Goal: Task Accomplishment & Management: Use online tool/utility

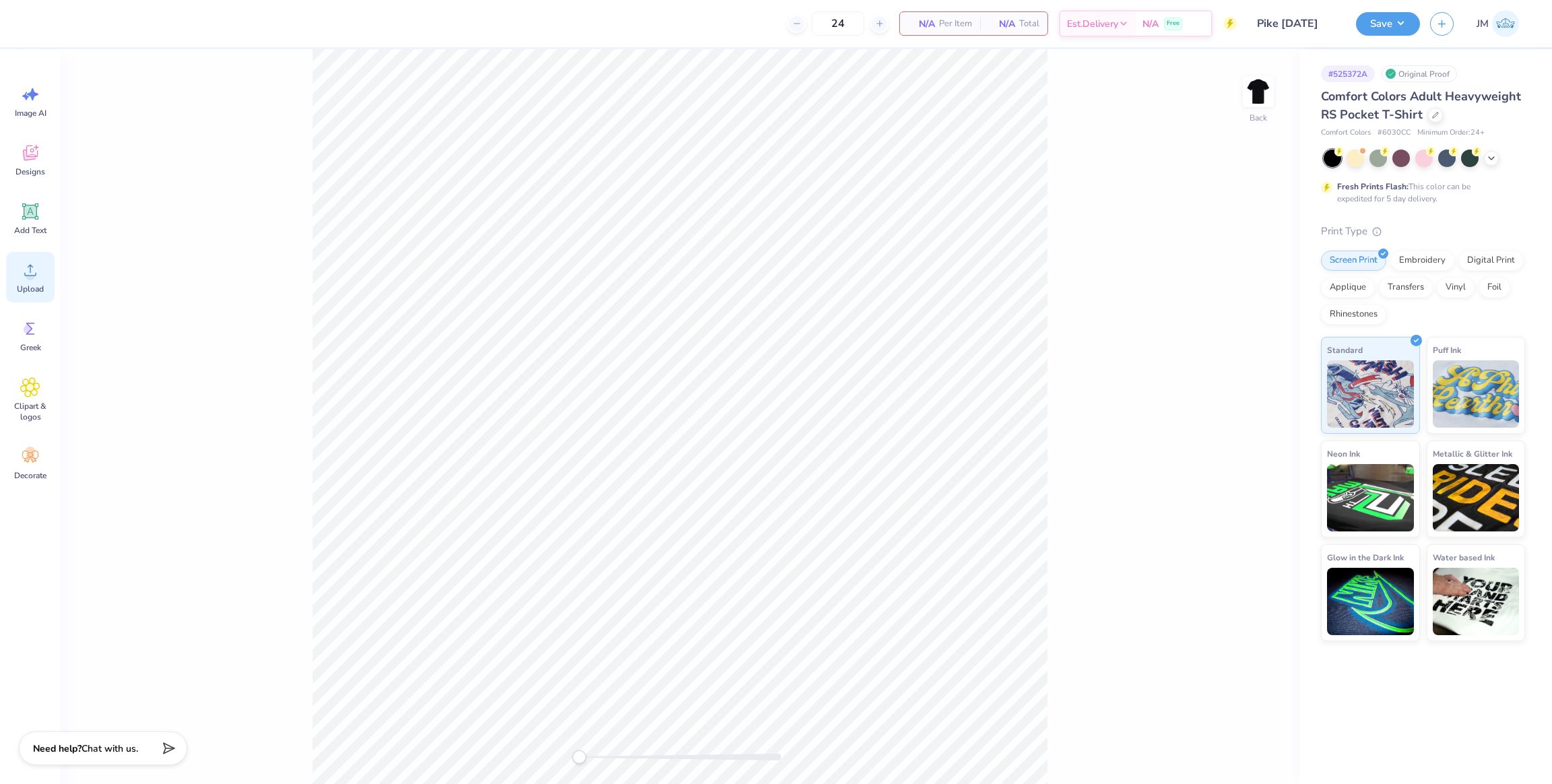
click at [31, 277] on circle at bounding box center [30, 276] width 9 height 9
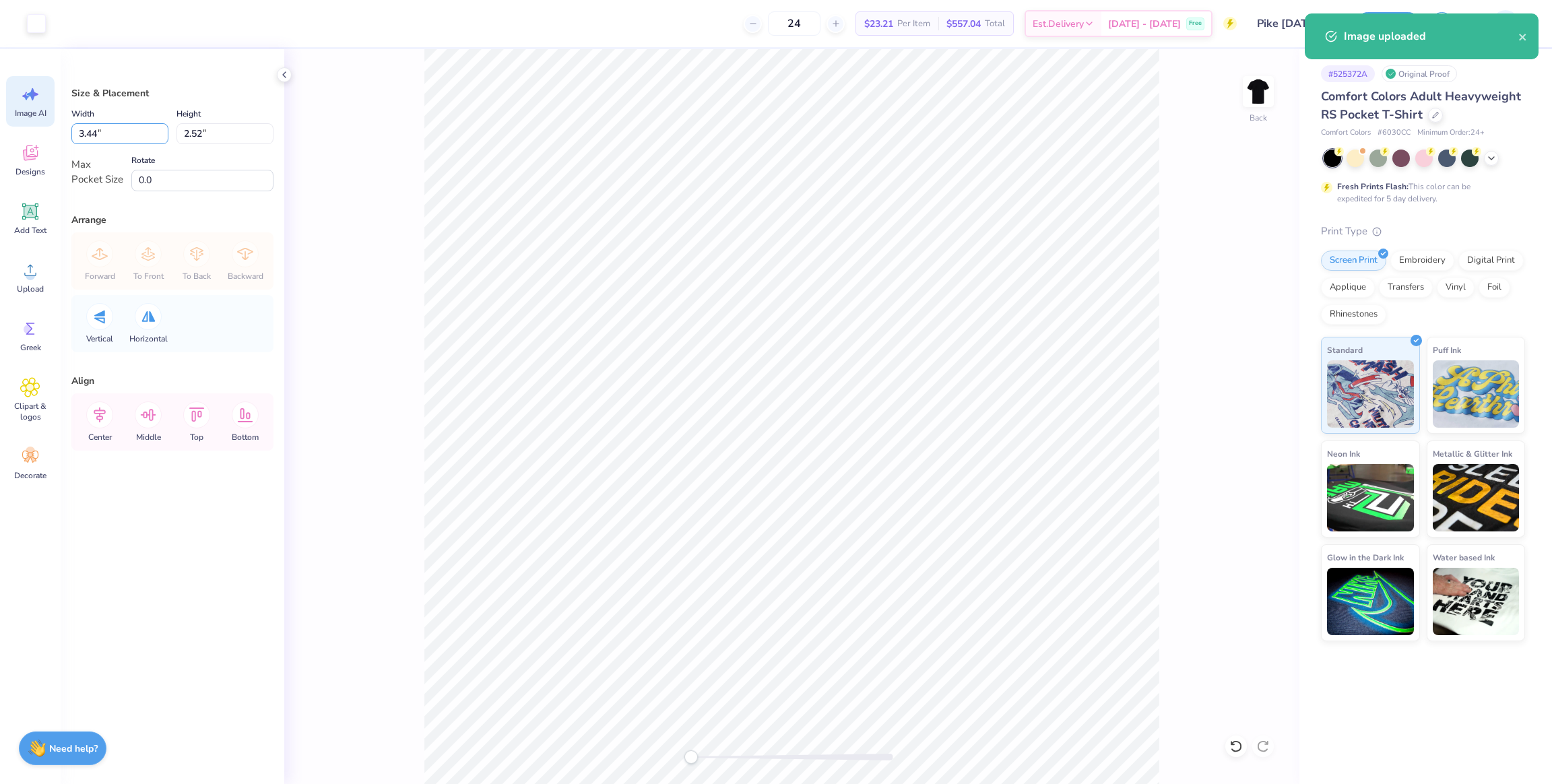
drag, startPoint x: 118, startPoint y: 128, endPoint x: 40, endPoint y: 125, distance: 78.1
click at [40, 125] on div "Art colors 24 $23.21 Per Item $557.04 Total Est. Delivery [DATE] - [DATE] Free …" at bounding box center [776, 392] width 1552 height 784
type input "3.50"
type input "2.57"
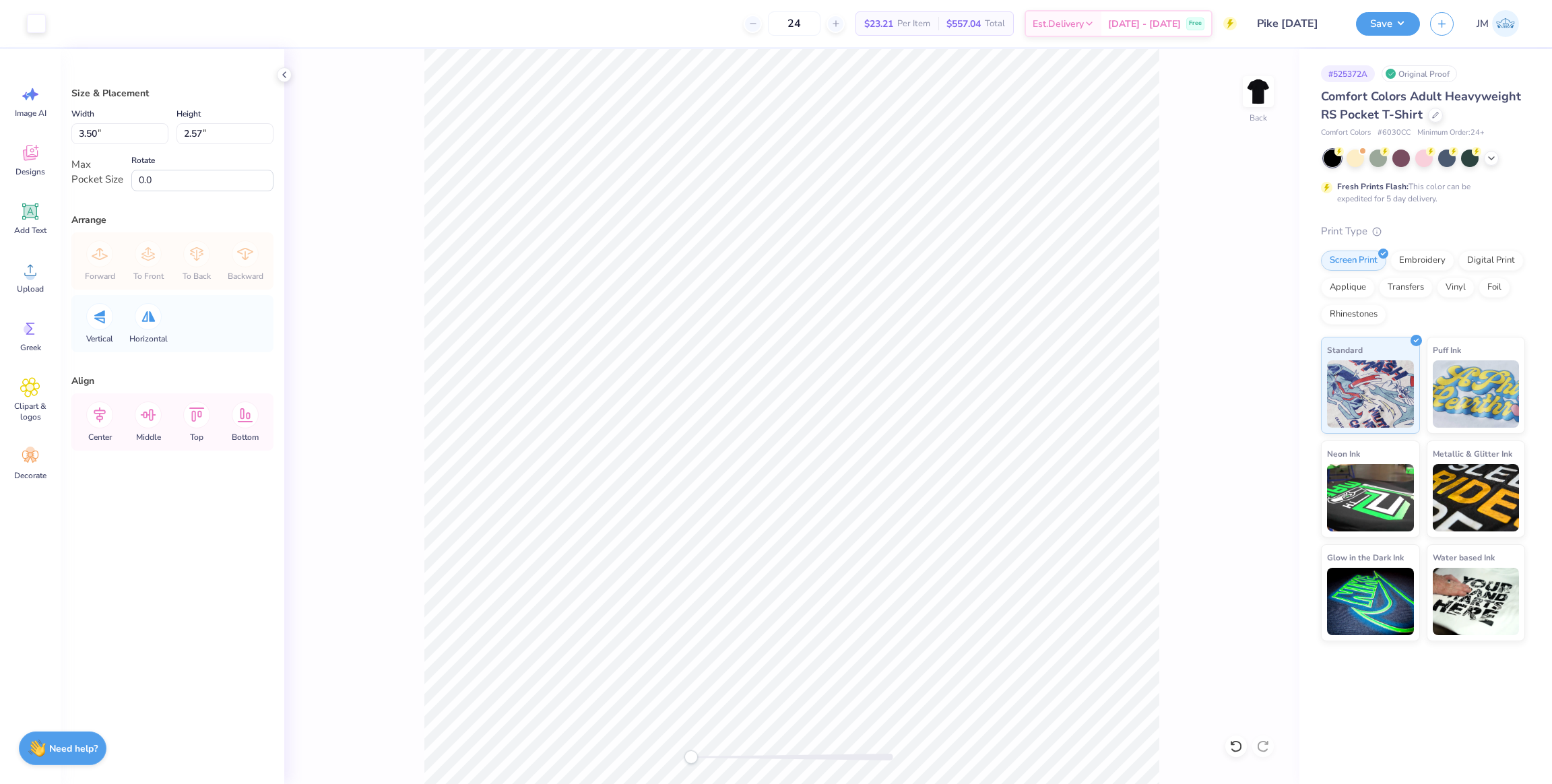
click at [1181, 176] on div "Back" at bounding box center [792, 417] width 1015 height 735
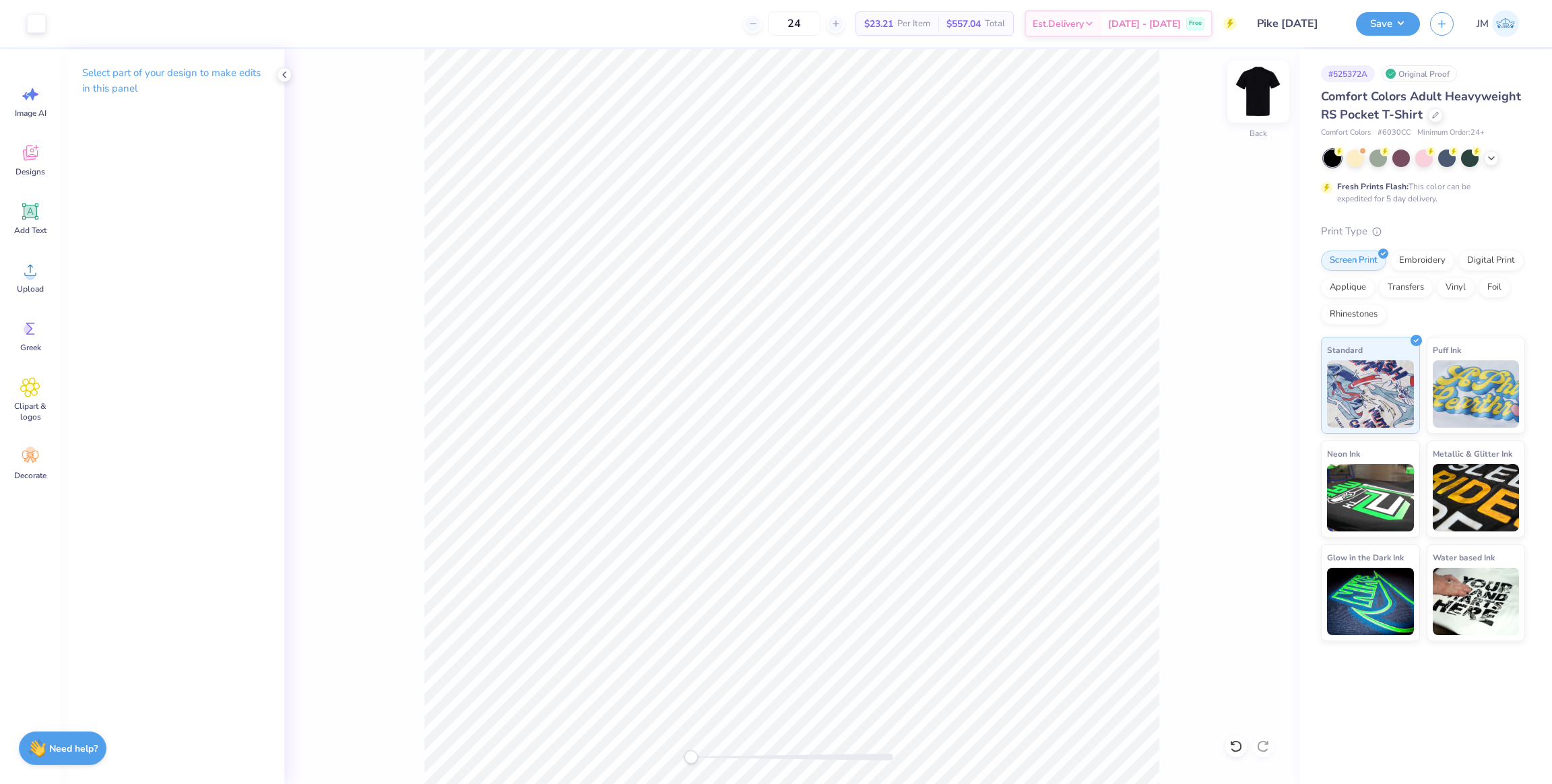
click at [1266, 99] on img at bounding box center [1258, 91] width 54 height 54
click at [27, 289] on span "Upload" at bounding box center [30, 288] width 27 height 10
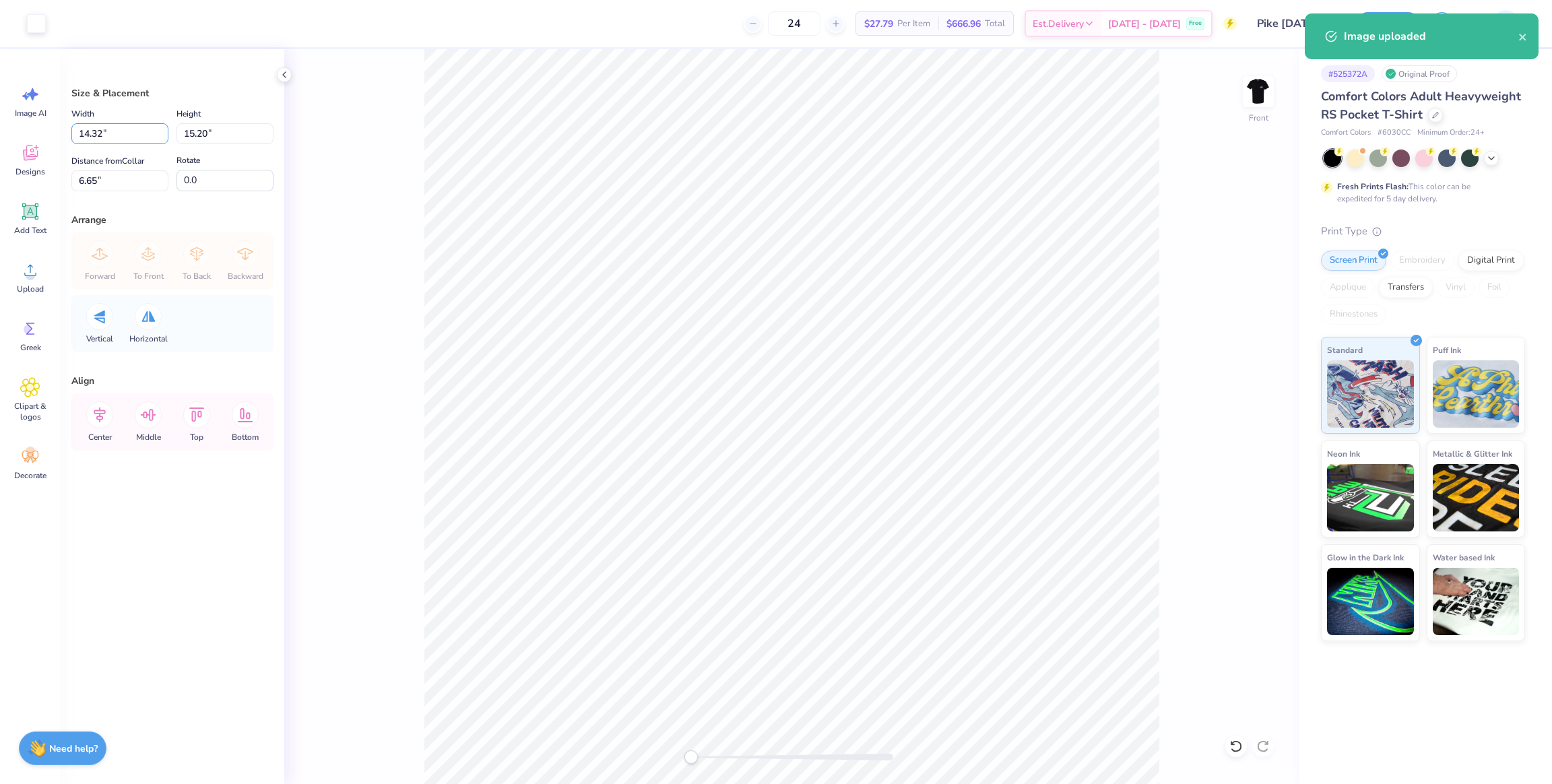
click at [0, 128] on div "Art colors 24 $27.79 Per Item $666.96 Total Est. Delivery [DATE] - [DATE] Free …" at bounding box center [776, 392] width 1552 height 784
type input "12.50"
type input "13.27"
drag, startPoint x: 114, startPoint y: 183, endPoint x: 0, endPoint y: 167, distance: 115.1
click at [0, 167] on div "Art colors 24 $27.79 Per Item $666.96 Total Est. Delivery [DATE] - [DATE] Free …" at bounding box center [776, 392] width 1552 height 784
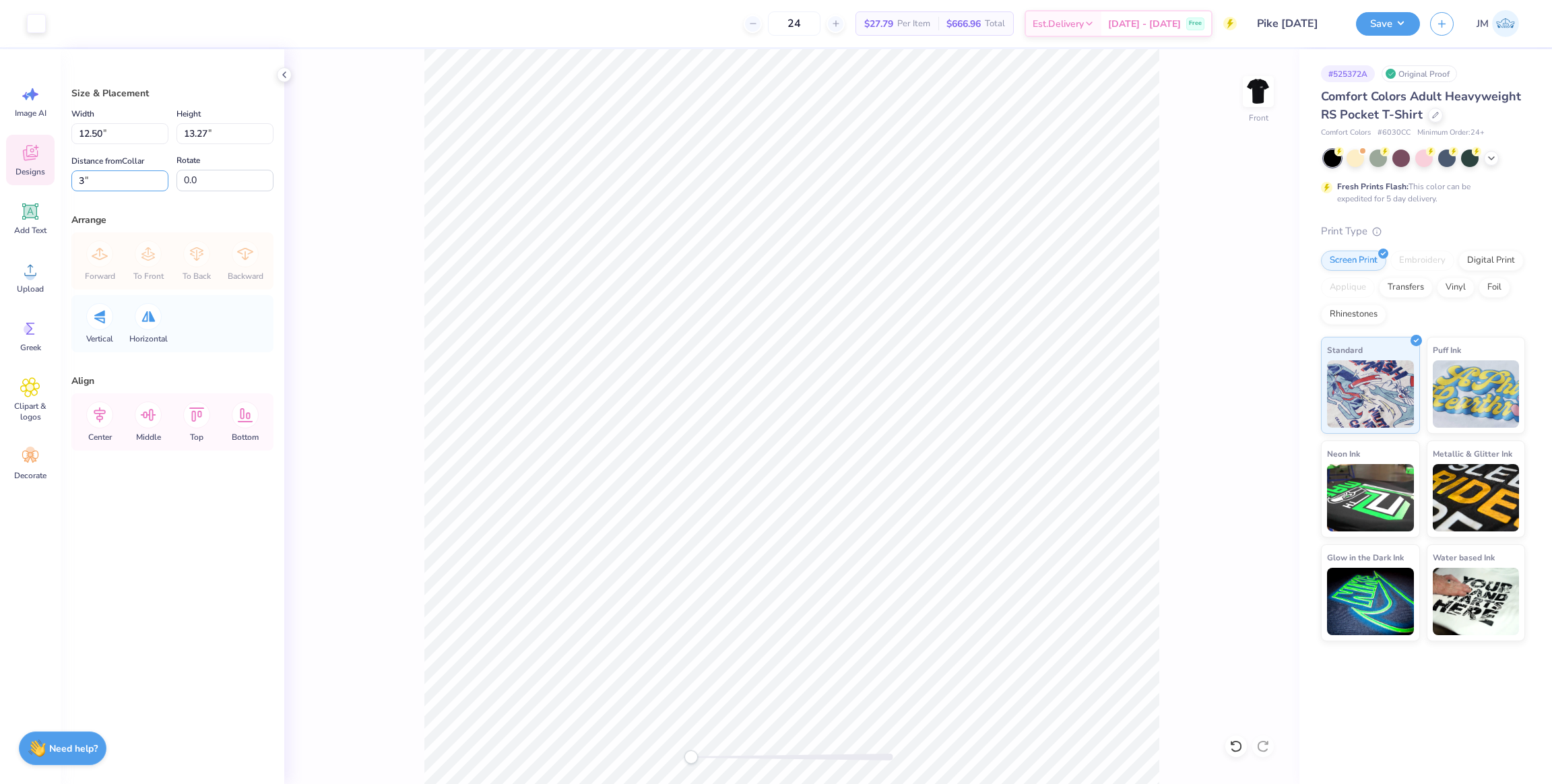
type input "3"
drag, startPoint x: 86, startPoint y: 130, endPoint x: 54, endPoint y: 143, distance: 34.5
click at [34, 130] on div "Art colors 24 $27.79 Per Item $666.96 Total Est. Delivery [DATE] - [DATE] Free …" at bounding box center [776, 392] width 1552 height 784
type input "12.00"
type input "12.73"
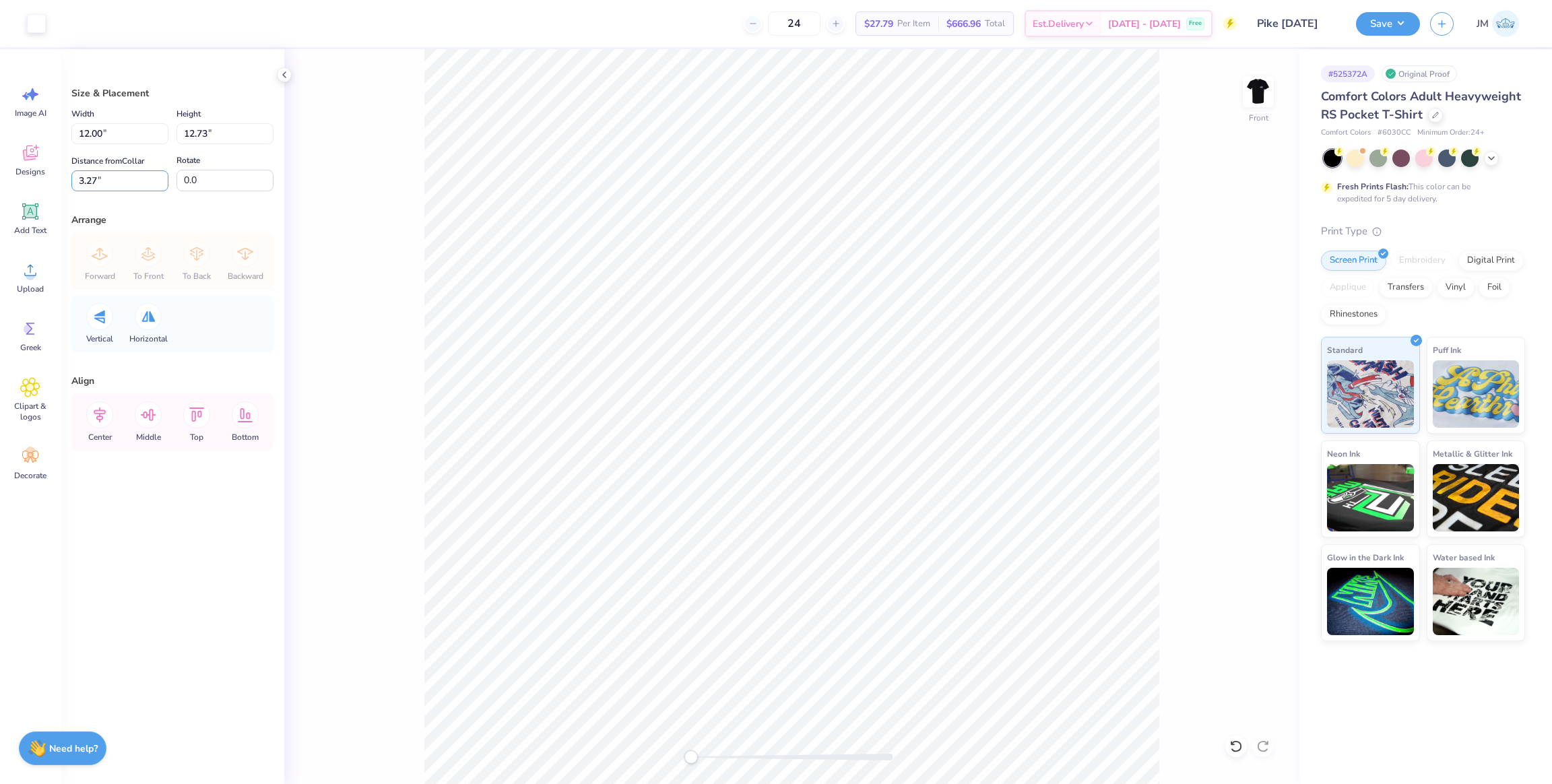
drag, startPoint x: 104, startPoint y: 178, endPoint x: 0, endPoint y: 176, distance: 104.0
click at [0, 176] on div "Art colors 24 $27.79 Per Item $666.96 Total Est. Delivery [DATE] - [DATE] Free …" at bounding box center [776, 392] width 1552 height 784
type input "3"
click at [104, 415] on icon at bounding box center [99, 415] width 27 height 27
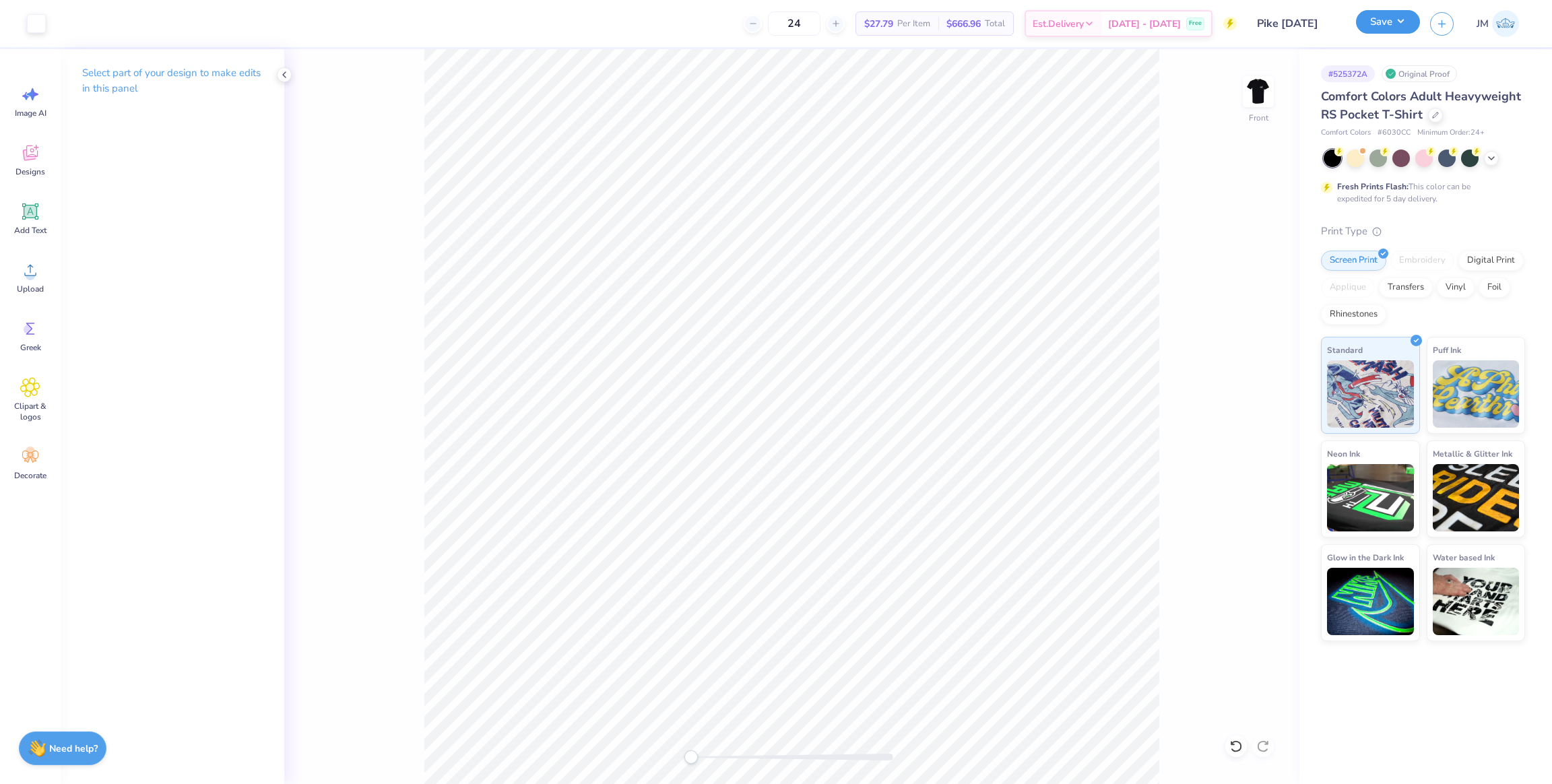
click at [1392, 28] on button "Save" at bounding box center [1389, 22] width 64 height 24
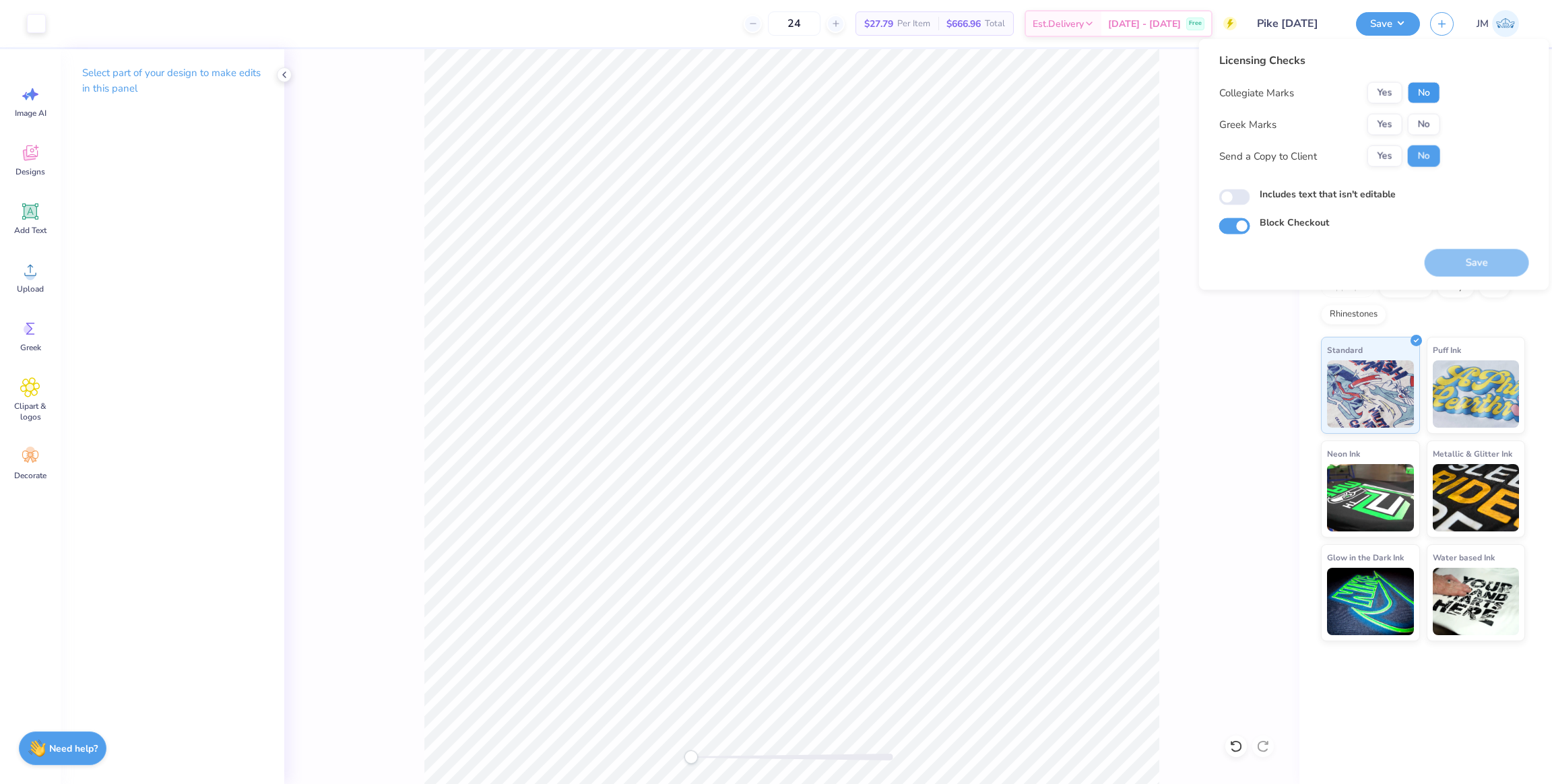
click at [1426, 94] on button "No" at bounding box center [1424, 93] width 32 height 22
click at [1381, 129] on button "Yes" at bounding box center [1385, 125] width 35 height 22
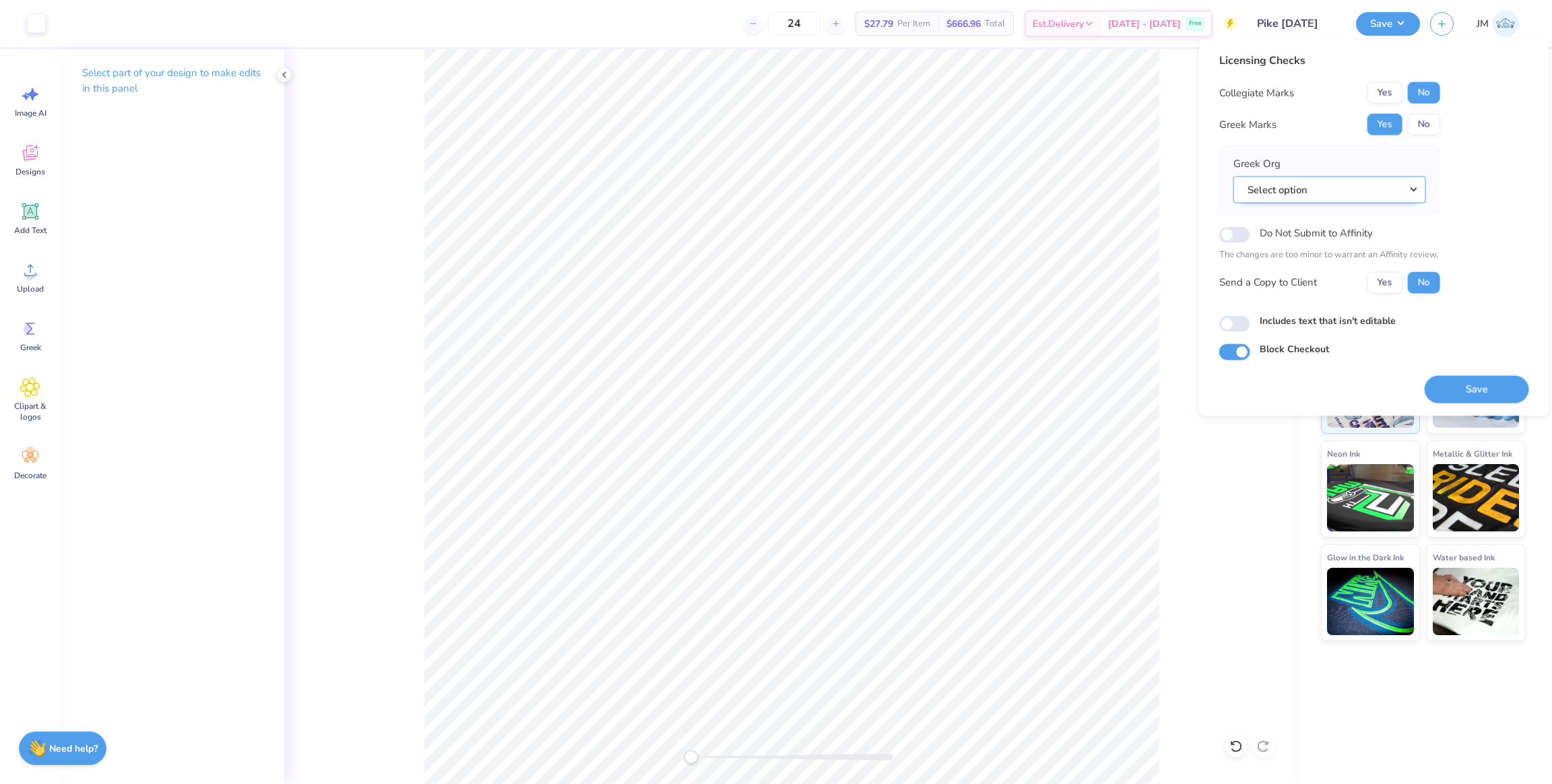
click at [1368, 179] on button "Select option" at bounding box center [1330, 189] width 193 height 27
click at [1315, 325] on link "Pi Kappa Alpha" at bounding box center [1330, 327] width 182 height 23
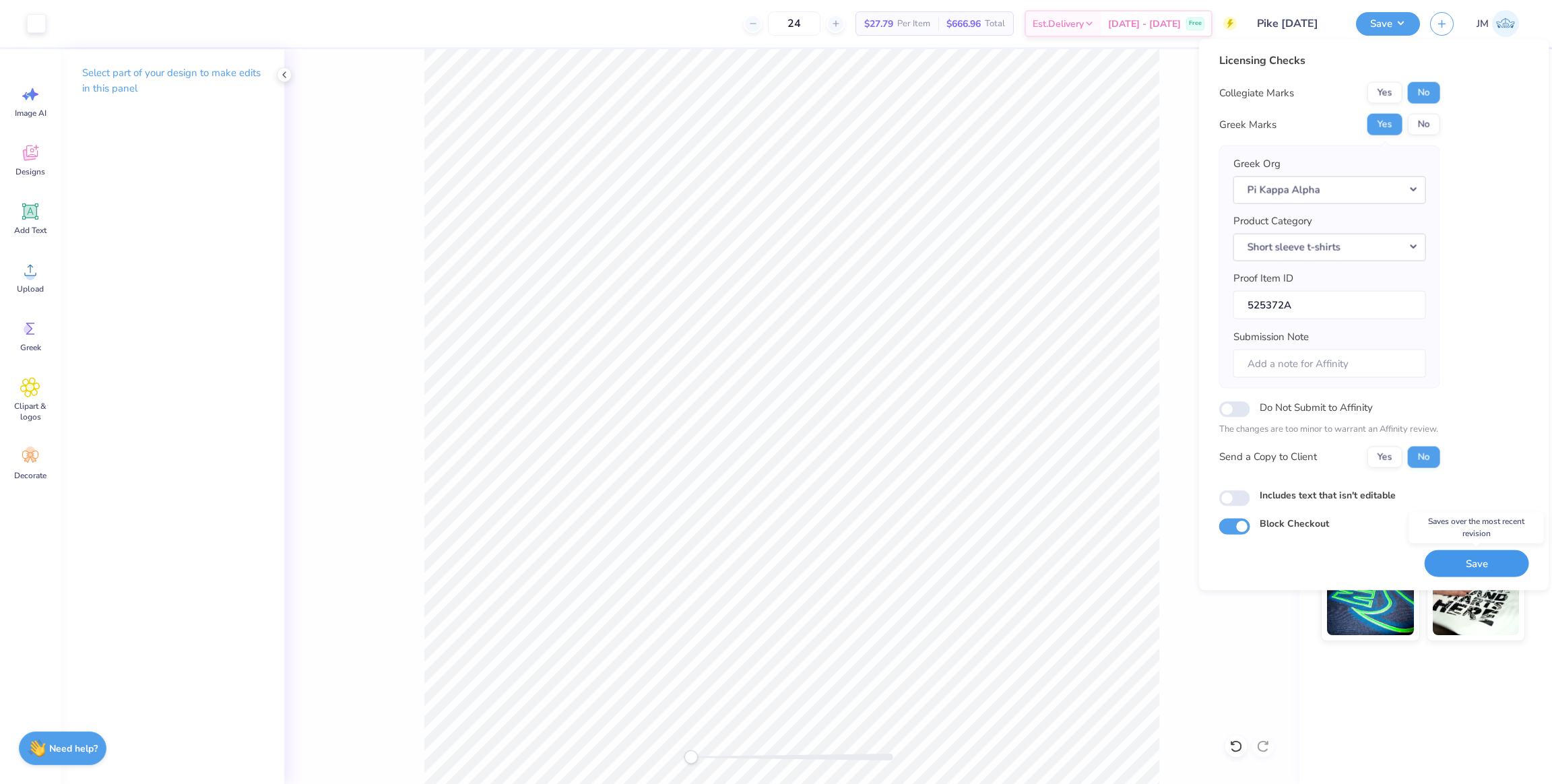
click at [1481, 563] on button "Save" at bounding box center [1476, 563] width 105 height 27
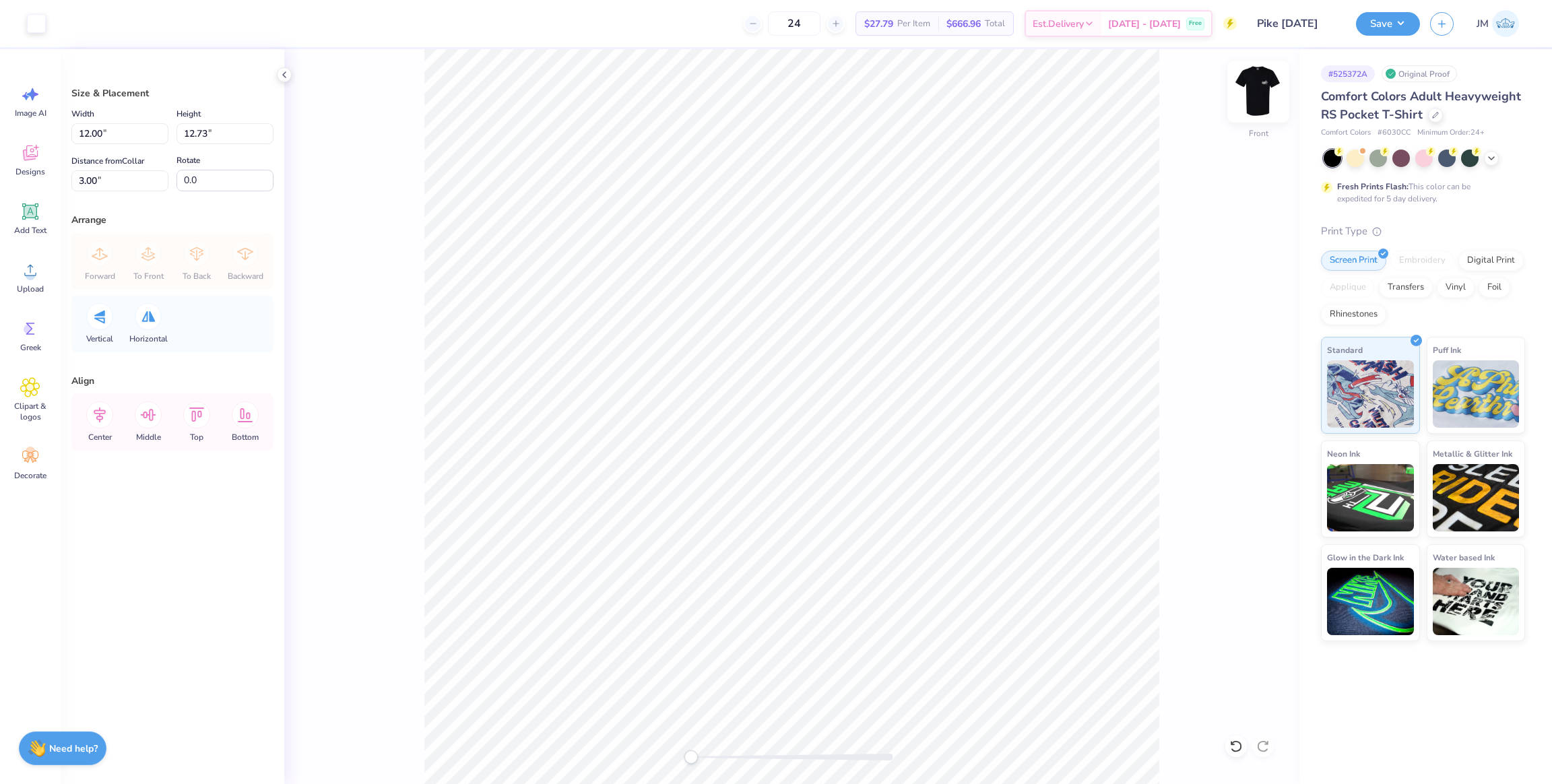
click at [1257, 97] on img at bounding box center [1258, 91] width 54 height 54
